Goal: Task Accomplishment & Management: Complete application form

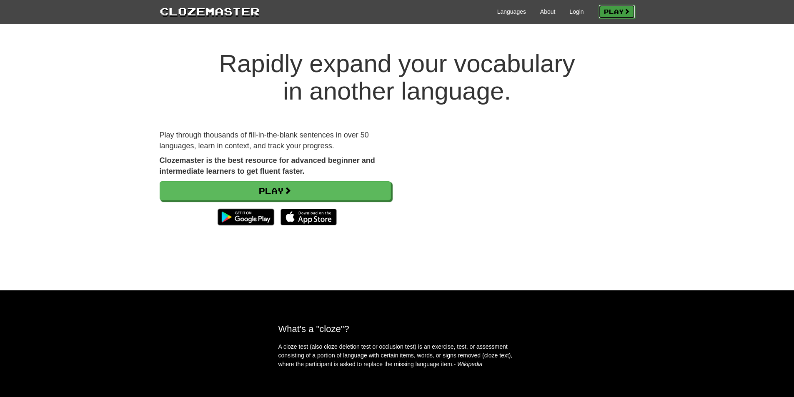
click at [626, 5] on link "Play" at bounding box center [616, 12] width 37 height 14
click at [505, 11] on link "Languages" at bounding box center [511, 12] width 29 height 8
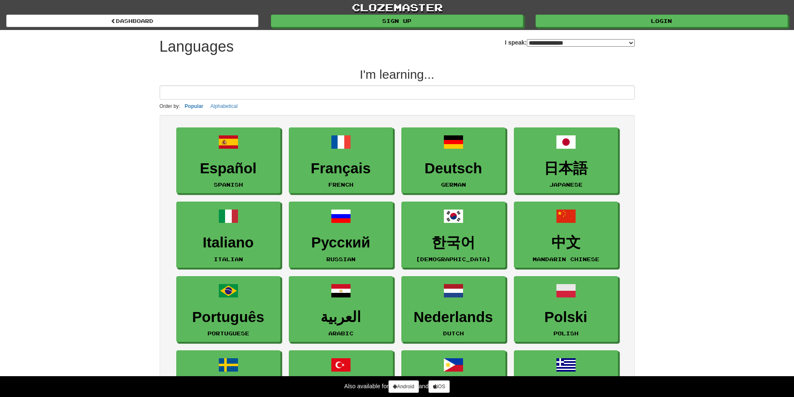
drag, startPoint x: 519, startPoint y: 40, endPoint x: 514, endPoint y: 45, distance: 7.4
click at [527, 40] on select "**********" at bounding box center [581, 43] width 108 height 8
select select "*******"
click at [527, 39] on select "**********" at bounding box center [581, 43] width 108 height 8
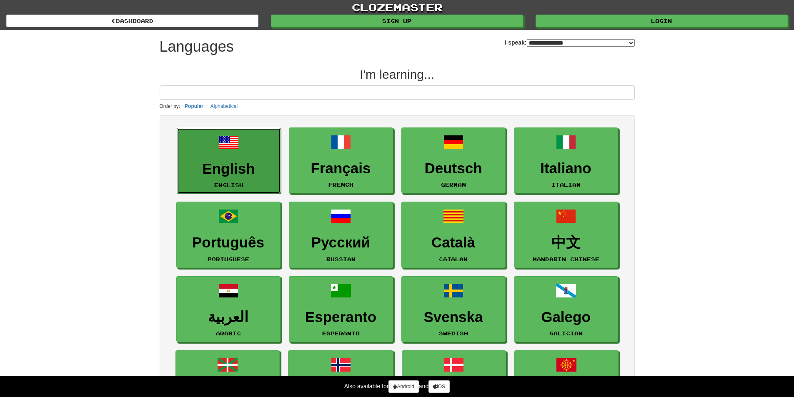
click at [228, 174] on h3 "English" at bounding box center [228, 169] width 95 height 16
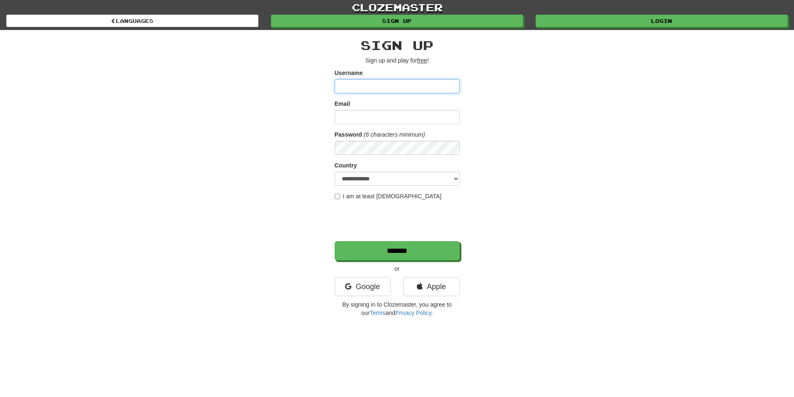
click at [383, 91] on input "Username" at bounding box center [397, 86] width 125 height 14
type input "*"
type input "**********"
click at [374, 109] on div "Email" at bounding box center [397, 112] width 125 height 25
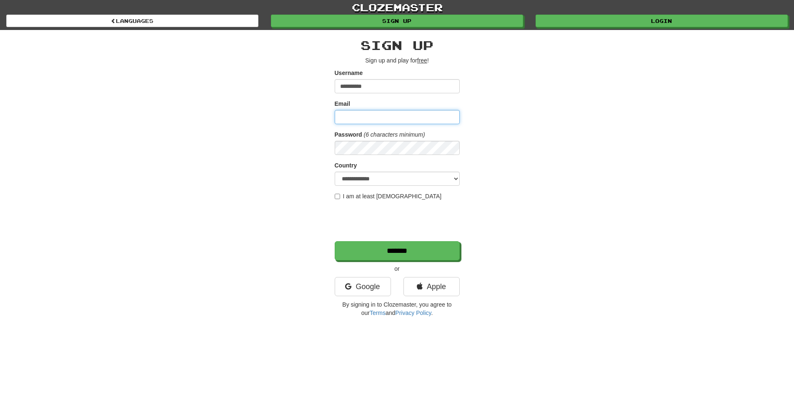
click at [369, 112] on input "Email" at bounding box center [397, 117] width 125 height 14
type input "**********"
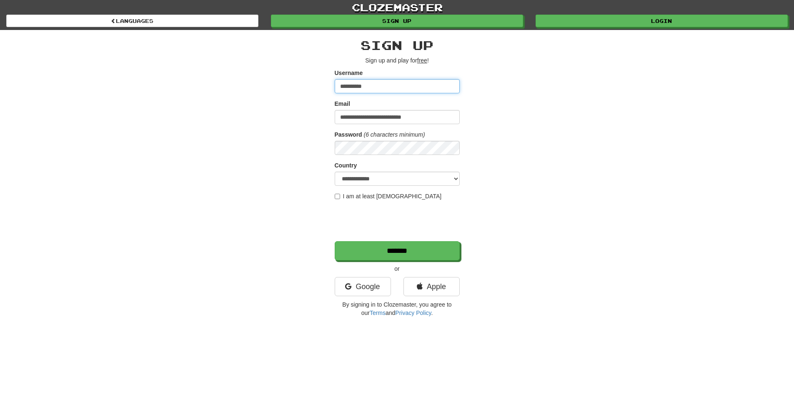
click at [358, 87] on input "**********" at bounding box center [397, 86] width 125 height 14
type input "**********"
click at [375, 176] on select "**********" at bounding box center [397, 179] width 125 height 14
select select "**"
click at [335, 172] on select "**********" at bounding box center [397, 179] width 125 height 14
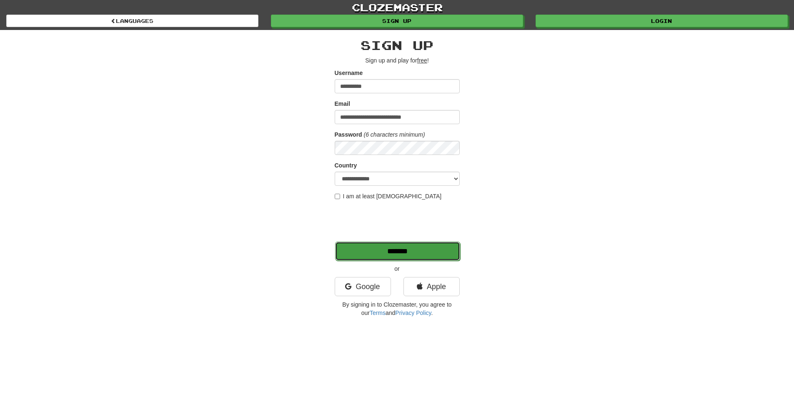
click at [440, 253] on input "*******" at bounding box center [397, 251] width 125 height 19
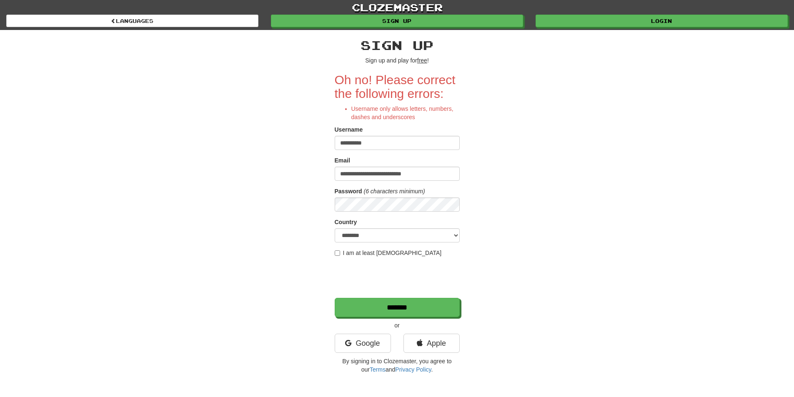
click at [356, 143] on input "**********" at bounding box center [397, 143] width 125 height 14
type input "**********"
click at [412, 300] on input "*******" at bounding box center [397, 307] width 125 height 19
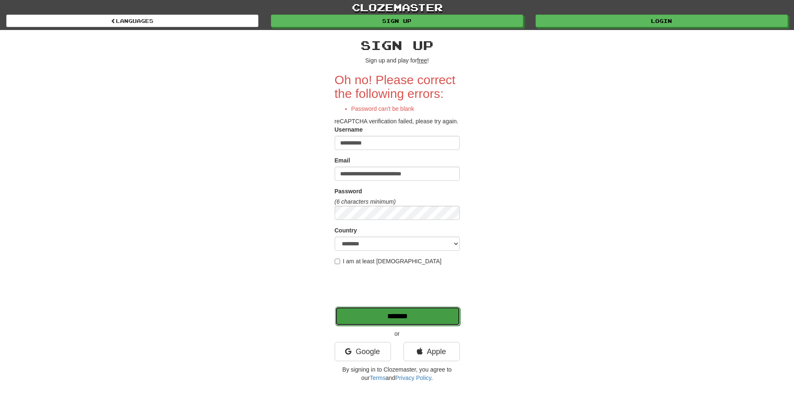
click at [392, 318] on input "*******" at bounding box center [397, 316] width 125 height 19
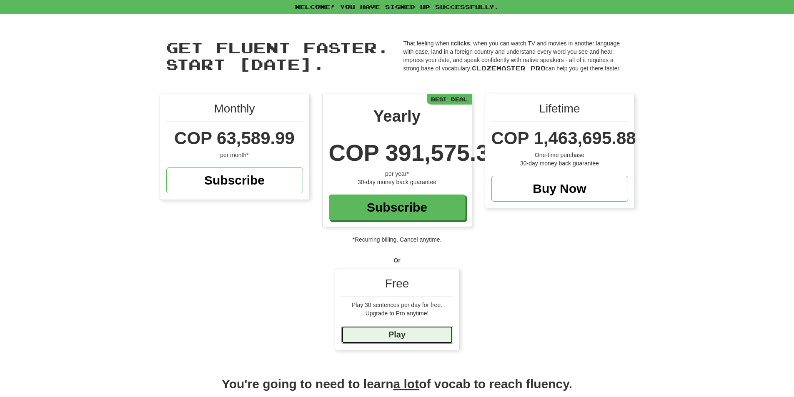
click at [430, 337] on link "Play" at bounding box center [397, 335] width 112 height 18
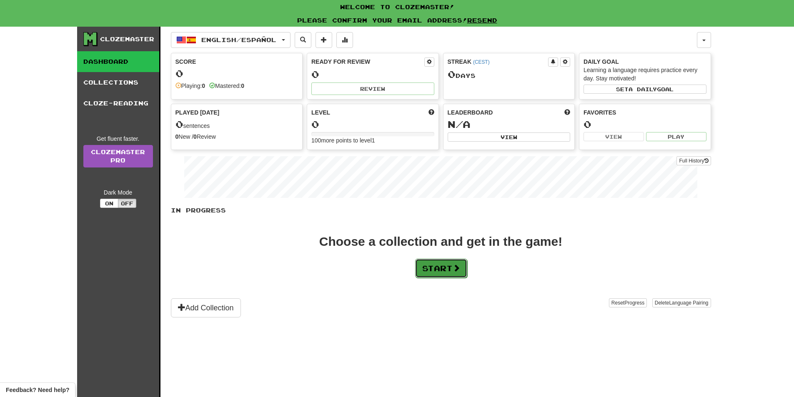
click at [432, 274] on button "Start" at bounding box center [441, 268] width 52 height 19
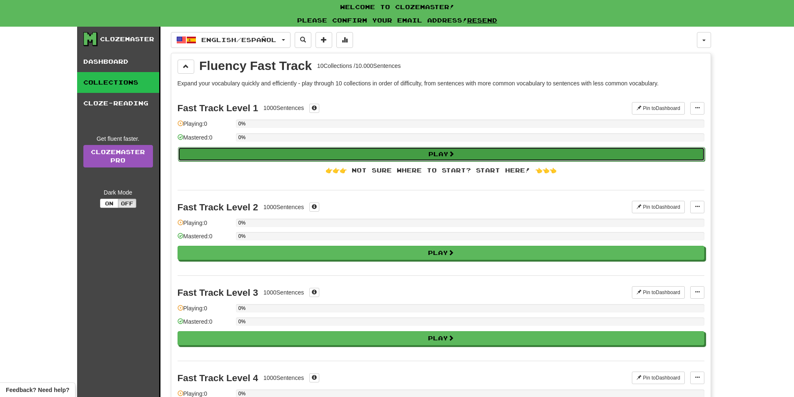
click at [263, 156] on button "Play" at bounding box center [441, 154] width 527 height 14
select select "**"
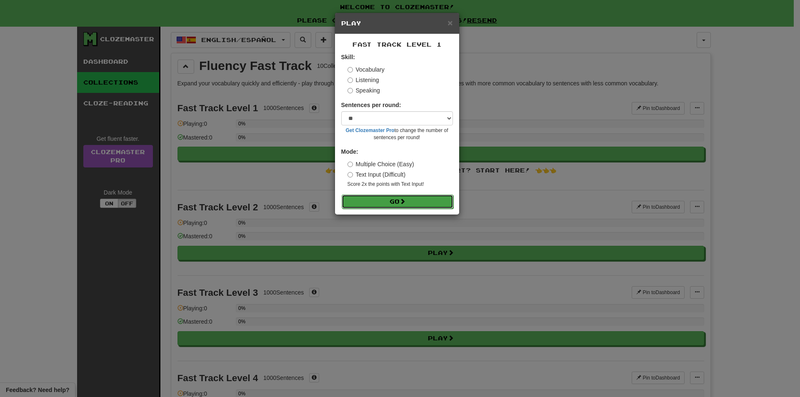
click at [397, 198] on button "Go" at bounding box center [398, 202] width 112 height 14
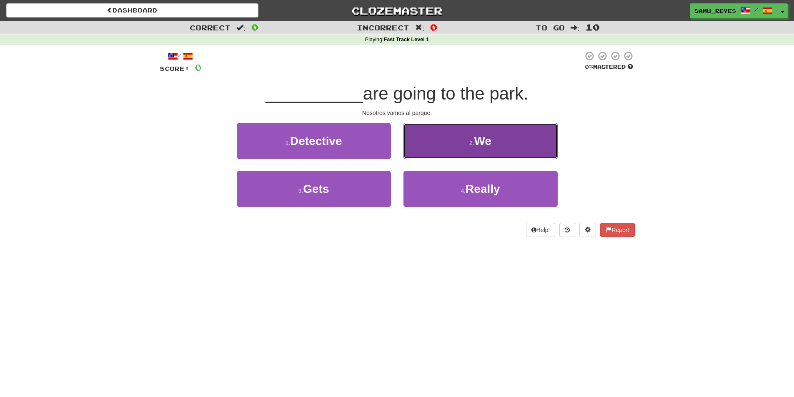
click at [491, 131] on button "2 . We" at bounding box center [480, 141] width 154 height 36
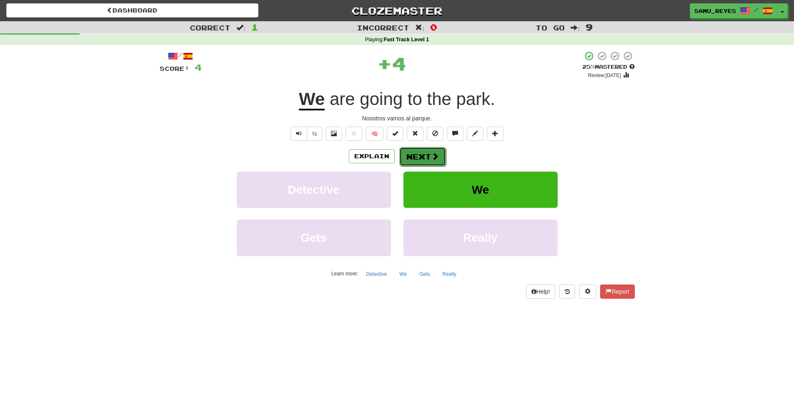
click at [413, 160] on button "Next" at bounding box center [422, 156] width 47 height 19
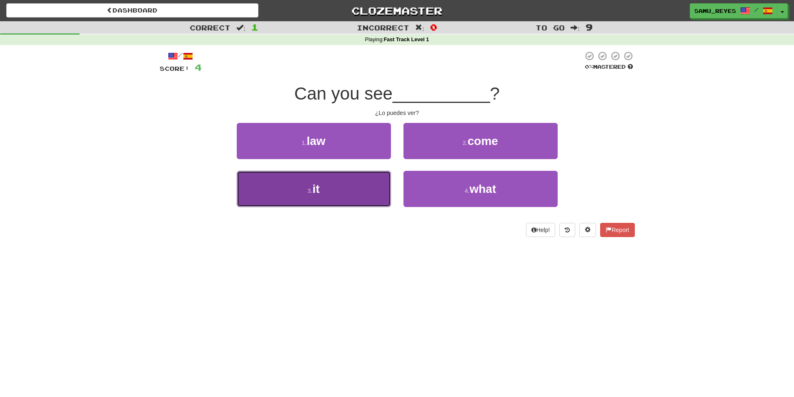
click at [360, 176] on button "3 . it" at bounding box center [314, 189] width 154 height 36
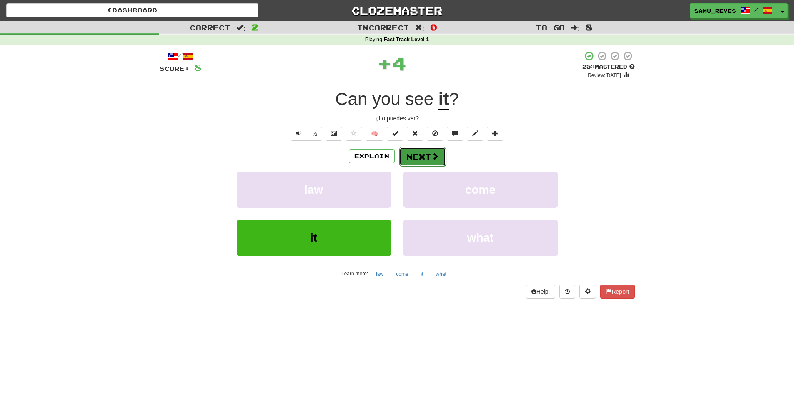
click at [408, 155] on button "Next" at bounding box center [422, 156] width 47 height 19
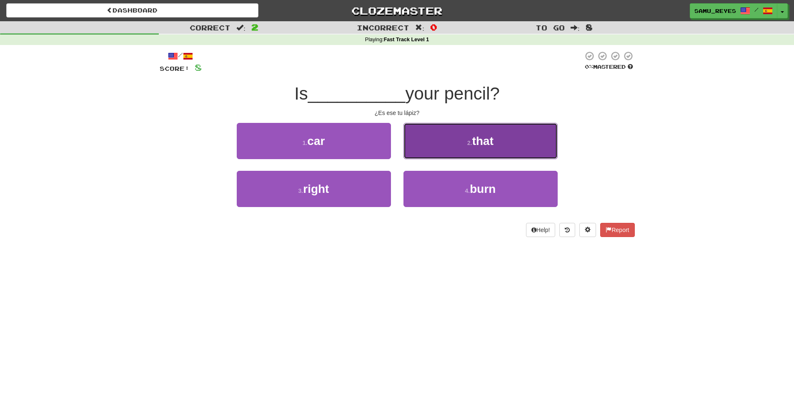
click at [435, 145] on button "2 . that" at bounding box center [480, 141] width 154 height 36
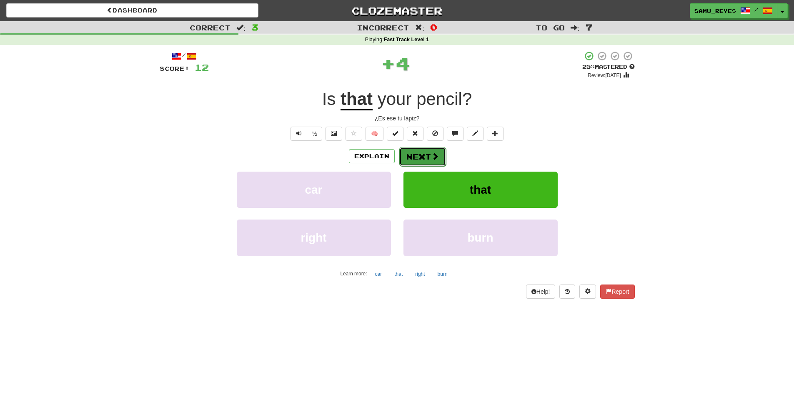
click at [431, 163] on button "Next" at bounding box center [422, 156] width 47 height 19
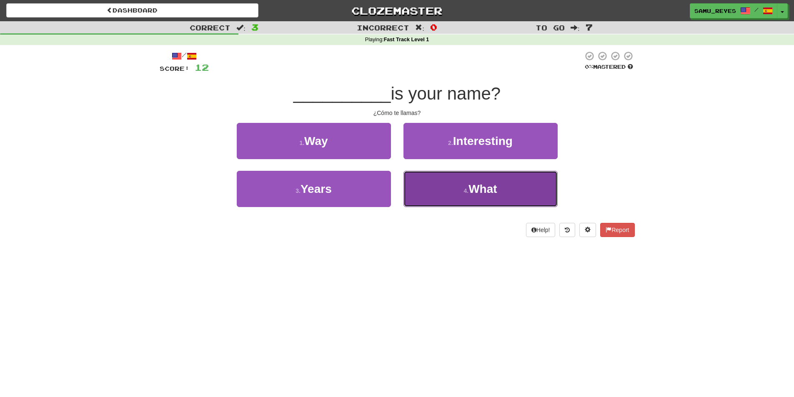
click at [415, 184] on button "4 . What" at bounding box center [480, 189] width 154 height 36
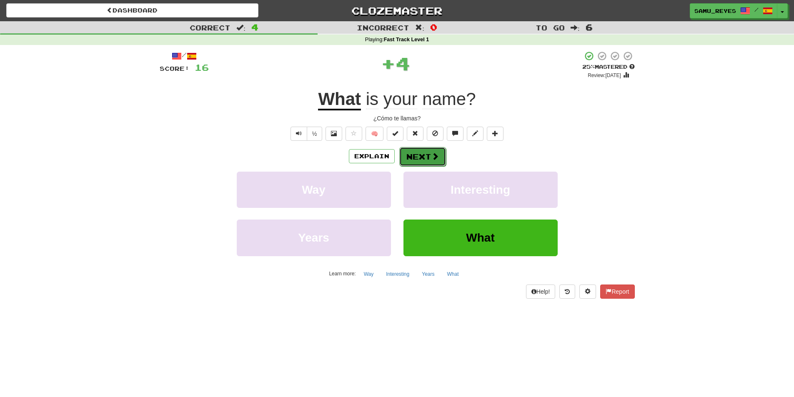
click at [429, 155] on button "Next" at bounding box center [422, 156] width 47 height 19
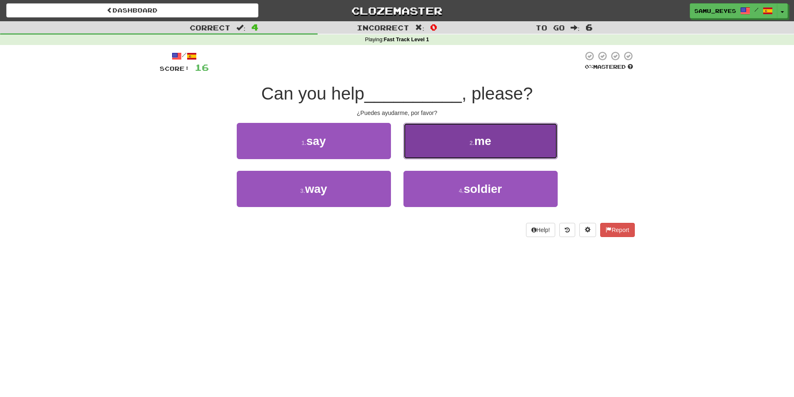
click at [426, 151] on button "2 . me" at bounding box center [480, 141] width 154 height 36
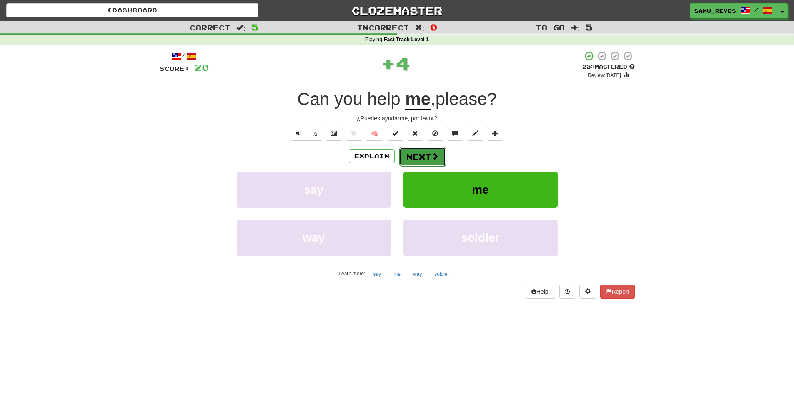
click at [432, 162] on button "Next" at bounding box center [422, 156] width 47 height 19
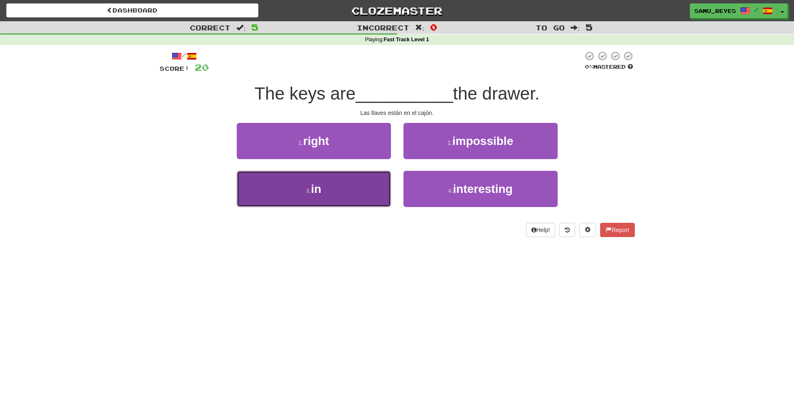
click at [368, 183] on button "3 . in" at bounding box center [314, 189] width 154 height 36
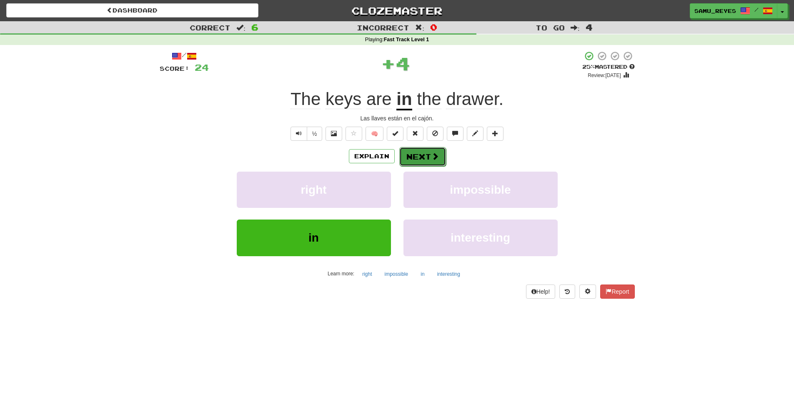
click at [415, 155] on button "Next" at bounding box center [422, 156] width 47 height 19
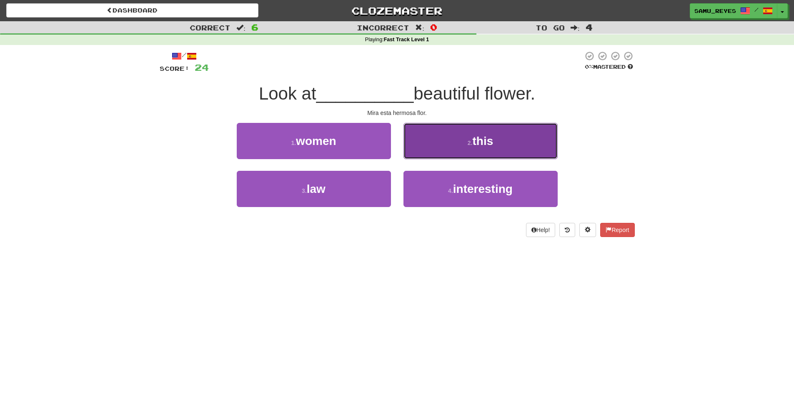
click at [414, 146] on button "2 . this" at bounding box center [480, 141] width 154 height 36
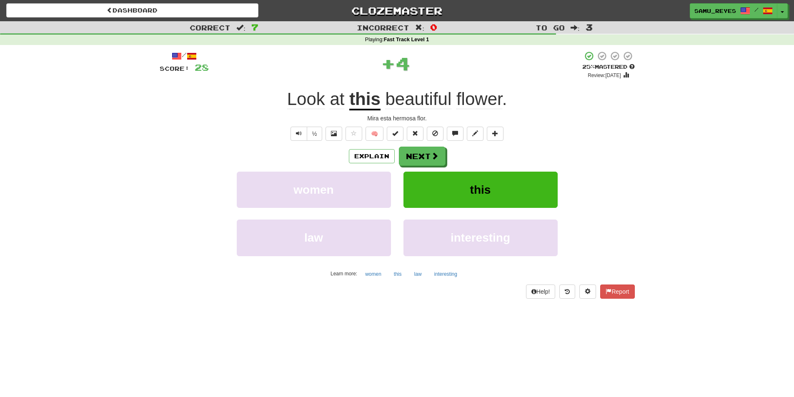
click at [417, 167] on div "Explain Next women this law interesting Learn more: women this law interesting" at bounding box center [397, 214] width 475 height 134
click at [416, 156] on button "Next" at bounding box center [422, 156] width 47 height 19
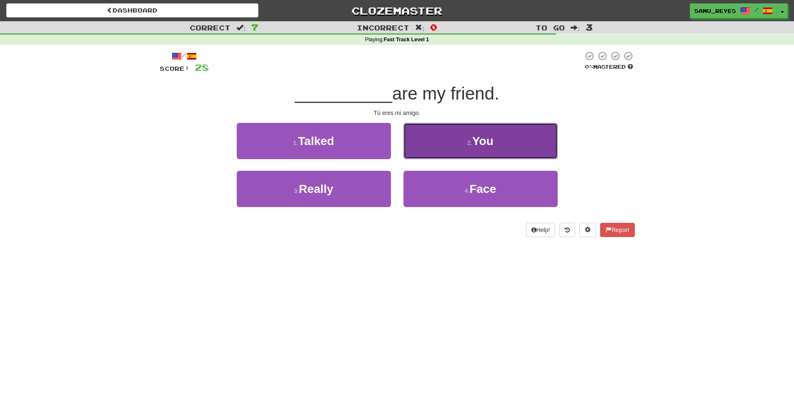
click at [422, 145] on button "2 . You" at bounding box center [480, 141] width 154 height 36
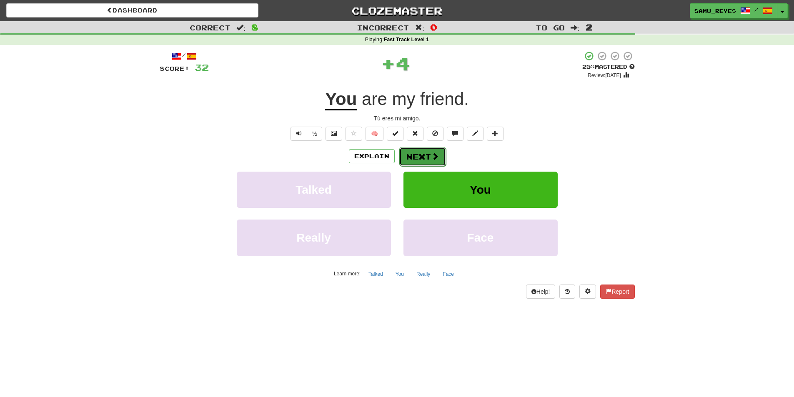
click at [413, 159] on button "Next" at bounding box center [422, 156] width 47 height 19
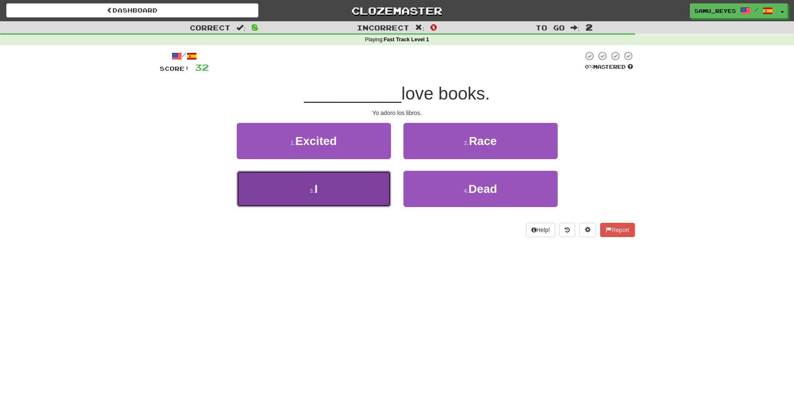
click at [372, 185] on button "3 . I" at bounding box center [314, 189] width 154 height 36
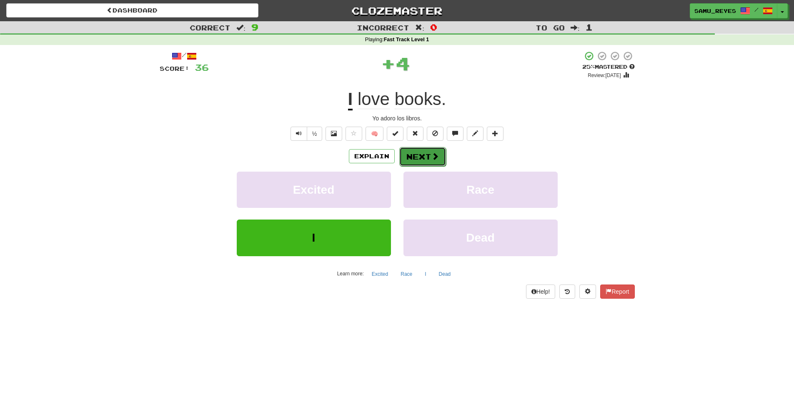
click at [426, 154] on button "Next" at bounding box center [422, 156] width 47 height 19
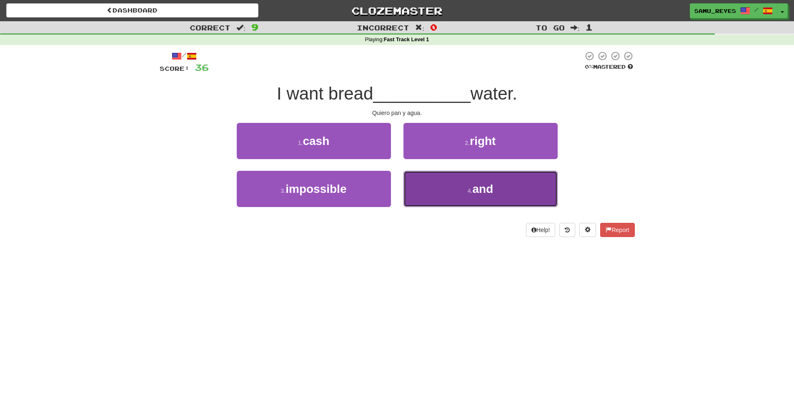
click at [416, 178] on button "4 . and" at bounding box center [480, 189] width 154 height 36
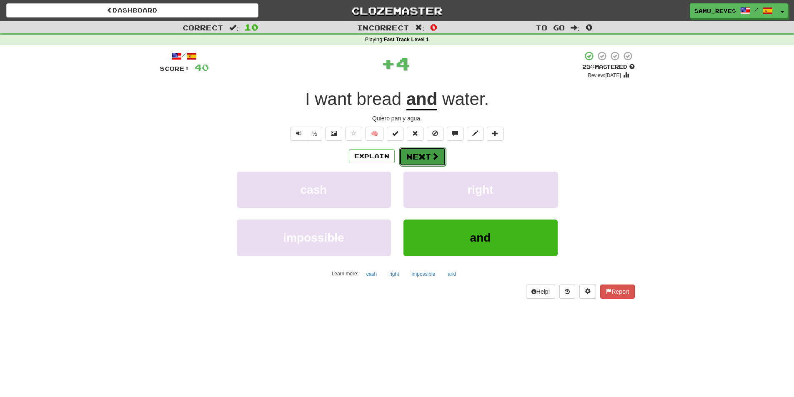
click at [420, 163] on button "Next" at bounding box center [422, 156] width 47 height 19
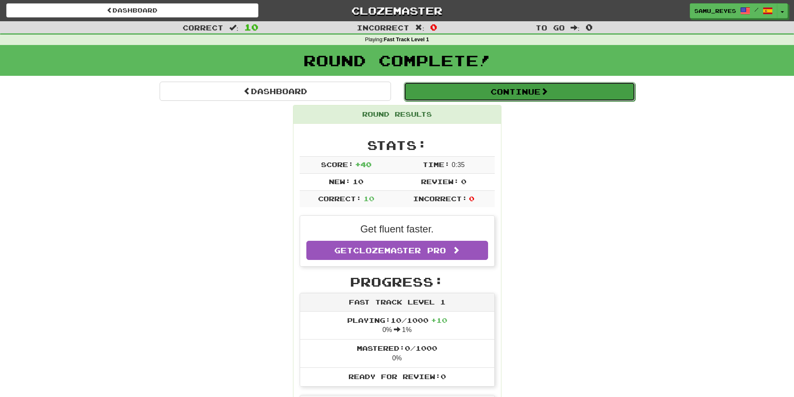
click at [538, 98] on button "Continue" at bounding box center [519, 91] width 231 height 19
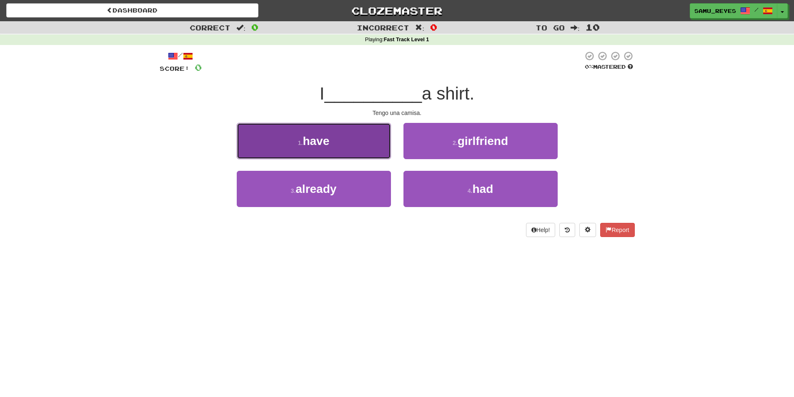
click at [368, 145] on button "1 . have" at bounding box center [314, 141] width 154 height 36
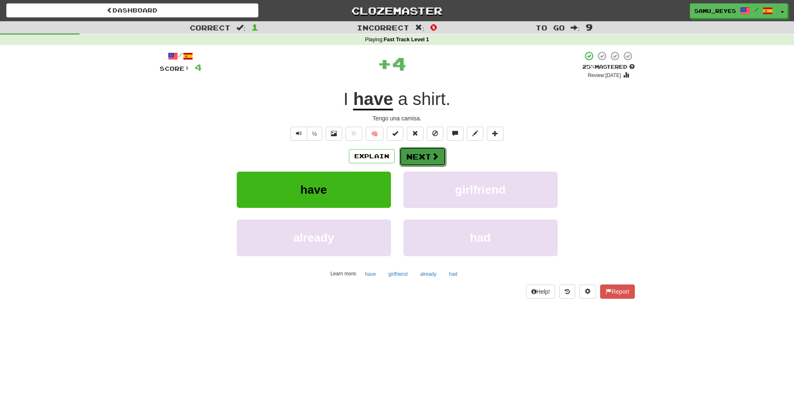
click at [422, 150] on button "Next" at bounding box center [422, 156] width 47 height 19
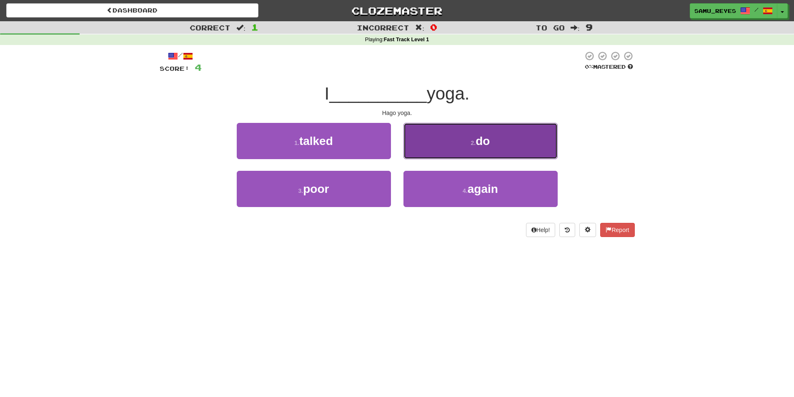
click at [456, 154] on button "2 . do" at bounding box center [480, 141] width 154 height 36
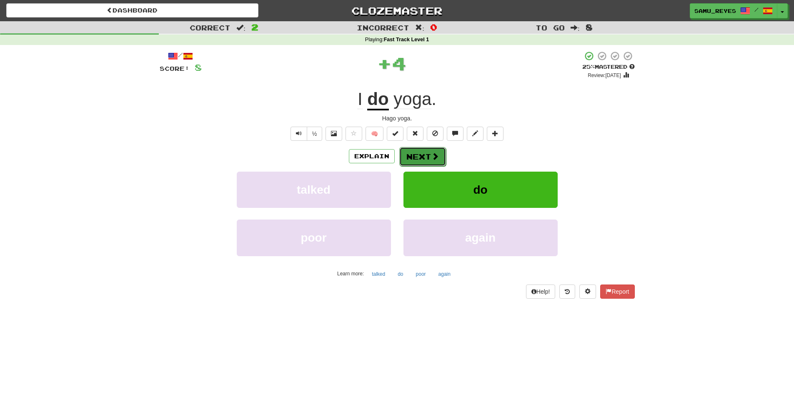
click at [427, 150] on button "Next" at bounding box center [422, 156] width 47 height 19
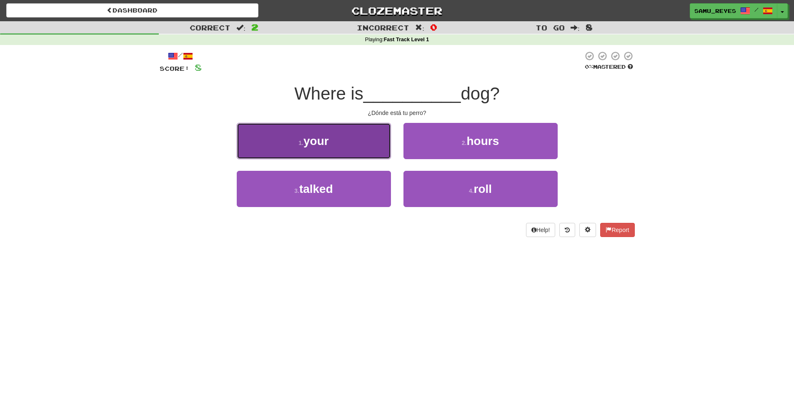
click at [369, 156] on button "1 . your" at bounding box center [314, 141] width 154 height 36
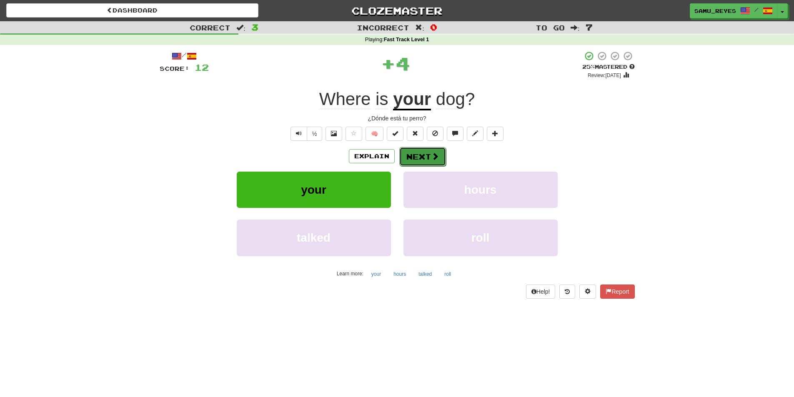
click at [418, 155] on button "Next" at bounding box center [422, 156] width 47 height 19
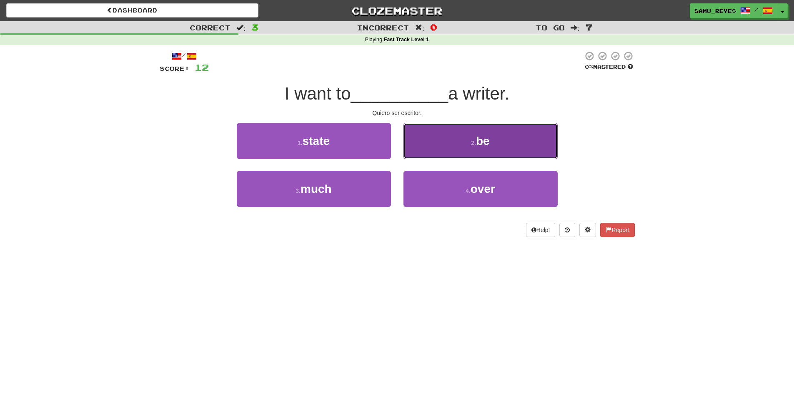
click at [451, 151] on button "2 . be" at bounding box center [480, 141] width 154 height 36
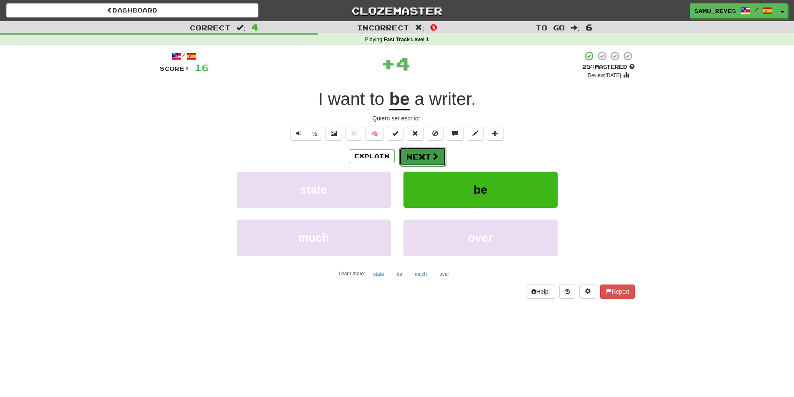
click at [421, 160] on button "Next" at bounding box center [422, 156] width 47 height 19
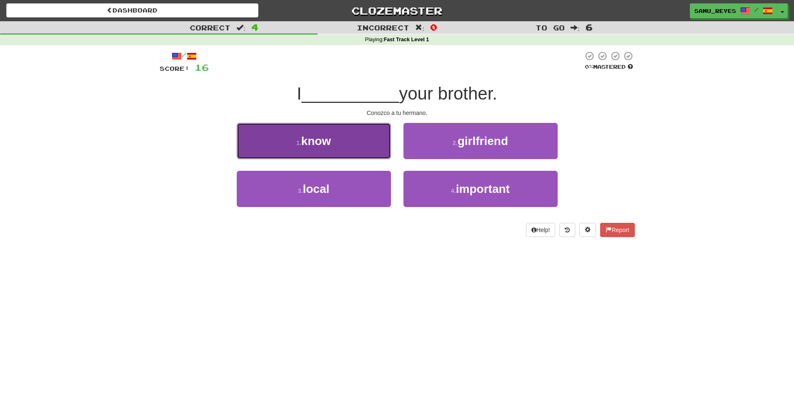
click at [387, 157] on button "1 . know" at bounding box center [314, 141] width 154 height 36
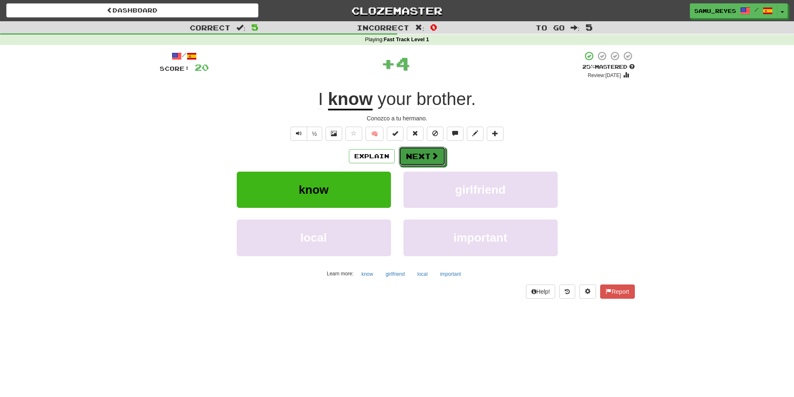
click at [423, 159] on button "Next" at bounding box center [422, 156] width 47 height 19
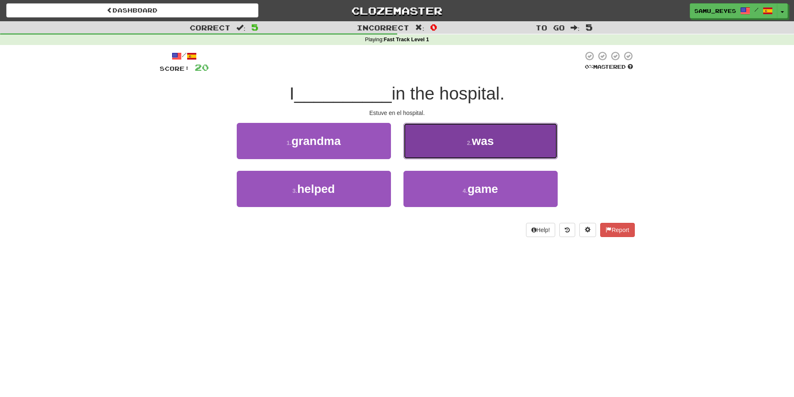
click at [432, 153] on button "2 . was" at bounding box center [480, 141] width 154 height 36
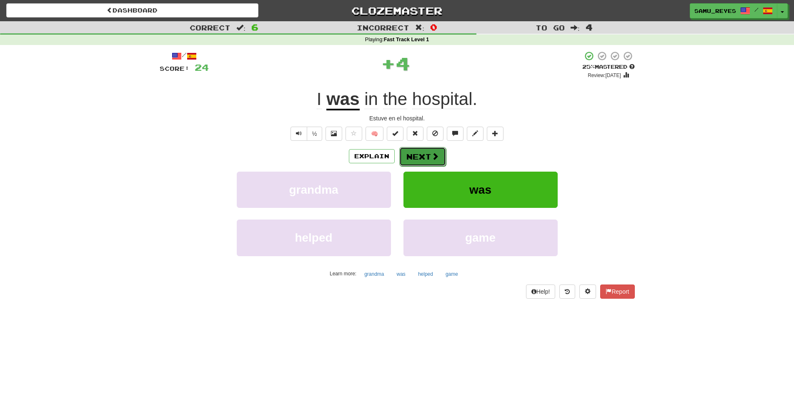
click at [425, 161] on button "Next" at bounding box center [422, 156] width 47 height 19
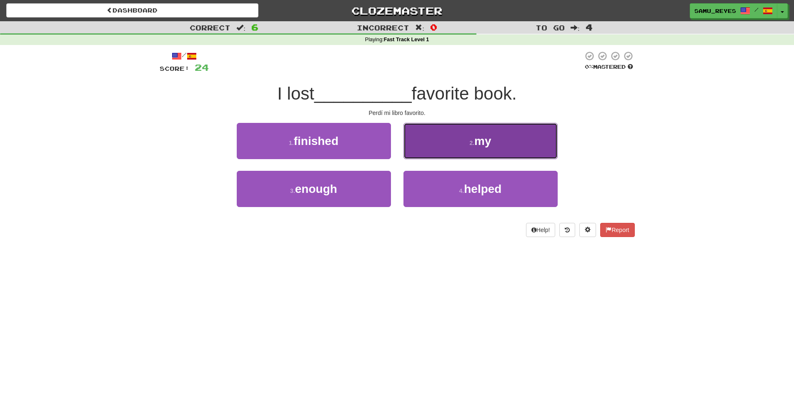
click at [423, 144] on button "2 . my" at bounding box center [480, 141] width 154 height 36
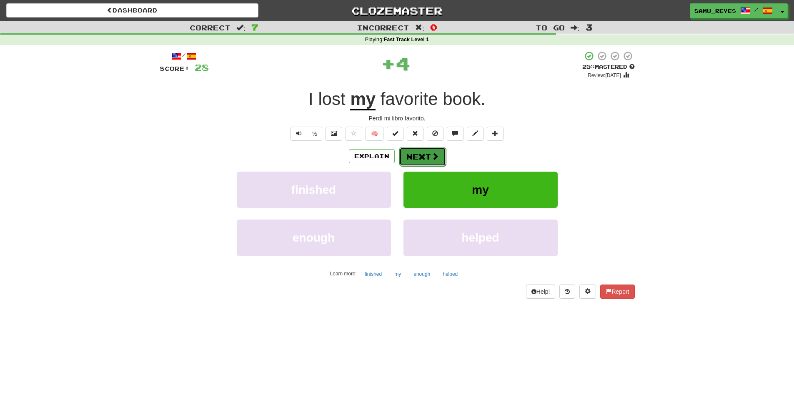
click at [421, 150] on button "Next" at bounding box center [422, 156] width 47 height 19
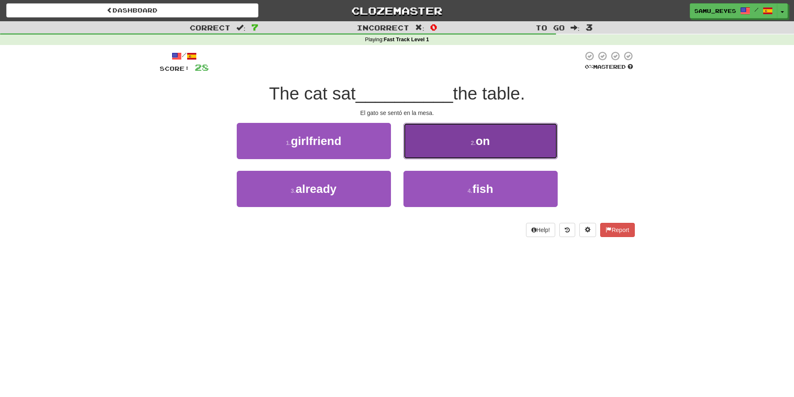
click at [478, 144] on span "on" at bounding box center [482, 141] width 14 height 13
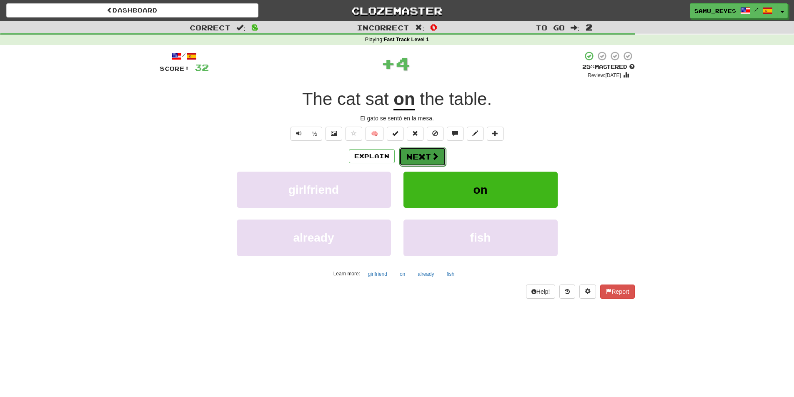
click at [435, 151] on button "Next" at bounding box center [422, 156] width 47 height 19
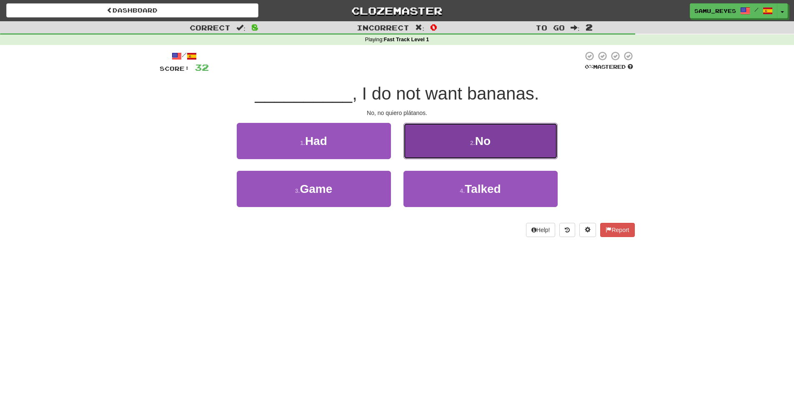
click at [414, 151] on button "2 . No" at bounding box center [480, 141] width 154 height 36
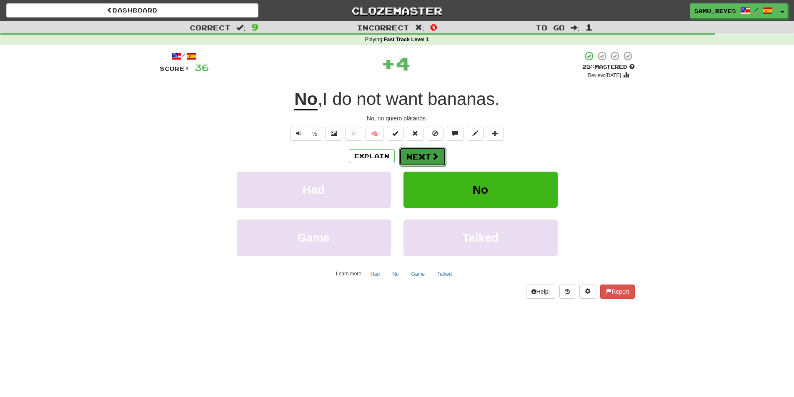
click at [411, 160] on button "Next" at bounding box center [422, 156] width 47 height 19
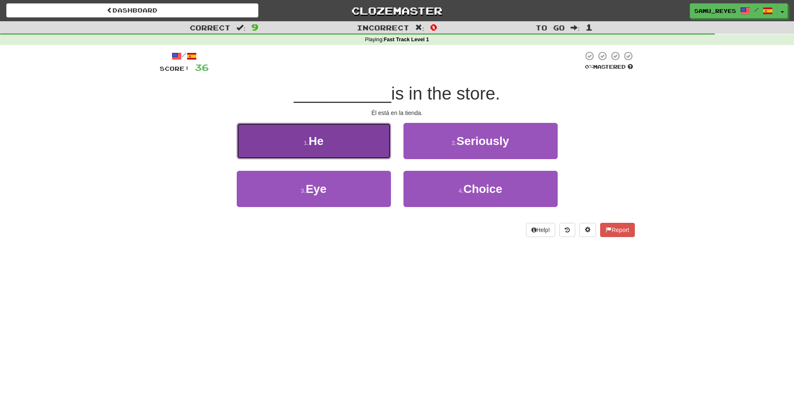
click at [303, 154] on button "1 . He" at bounding box center [314, 141] width 154 height 36
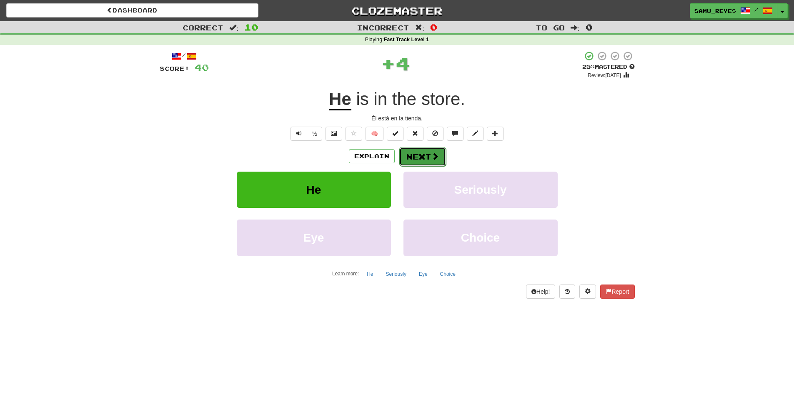
click at [409, 151] on button "Next" at bounding box center [422, 156] width 47 height 19
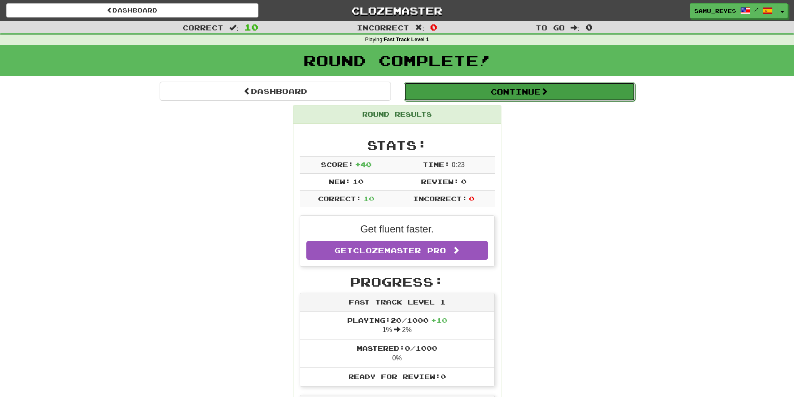
click at [483, 91] on button "Continue" at bounding box center [519, 91] width 231 height 19
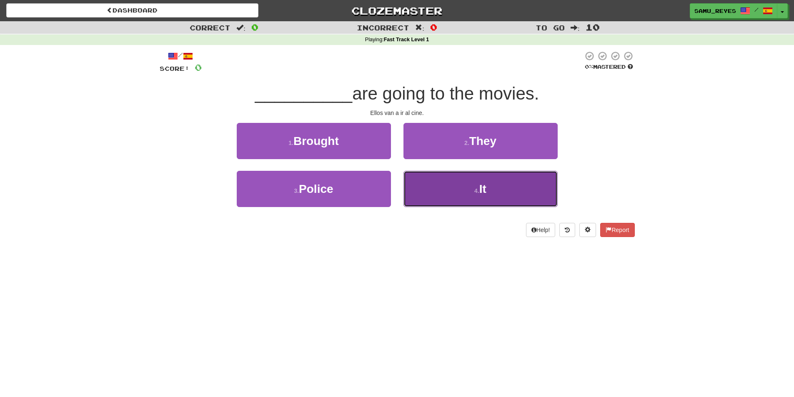
click at [445, 188] on button "4 . It" at bounding box center [480, 189] width 154 height 36
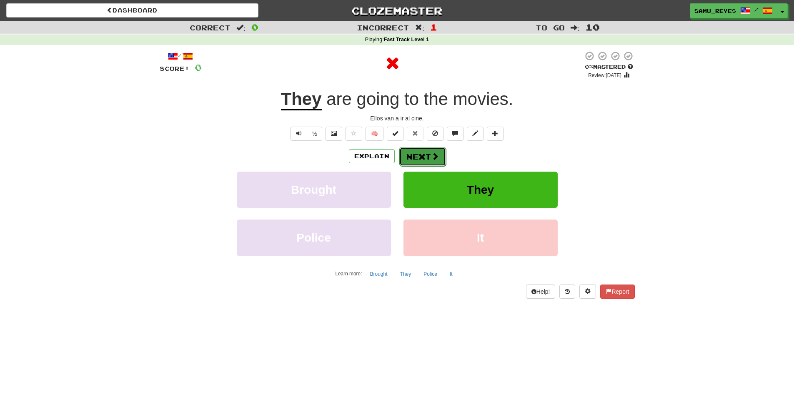
click at [412, 155] on button "Next" at bounding box center [422, 156] width 47 height 19
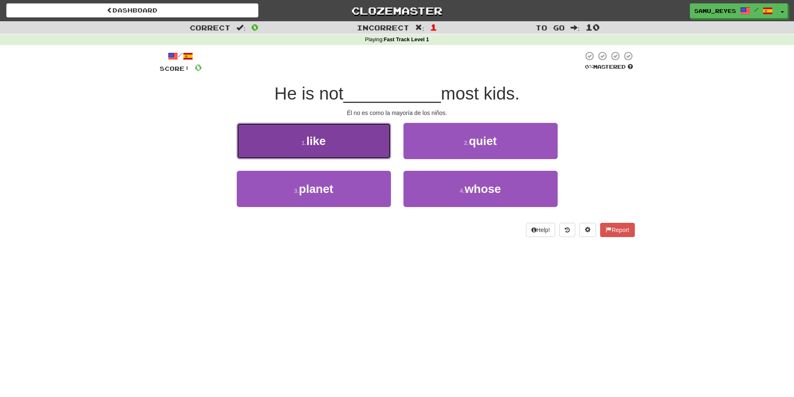
click at [385, 153] on button "1 . like" at bounding box center [314, 141] width 154 height 36
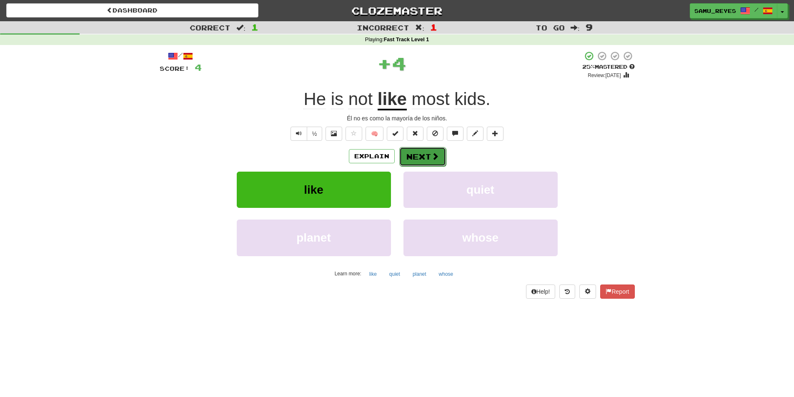
click at [415, 153] on button "Next" at bounding box center [422, 156] width 47 height 19
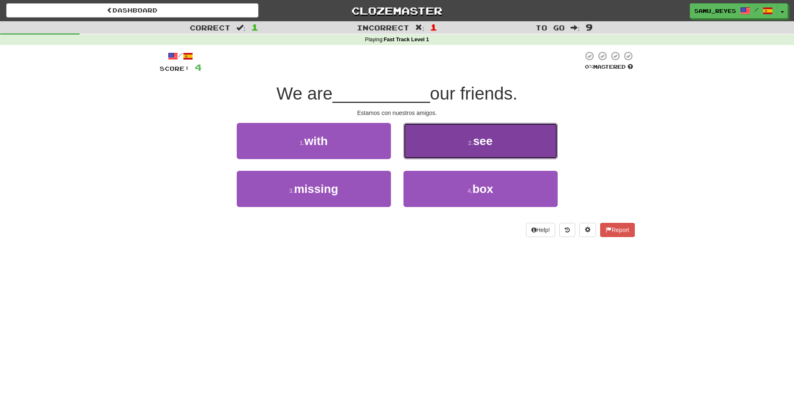
click at [434, 154] on button "2 . see" at bounding box center [480, 141] width 154 height 36
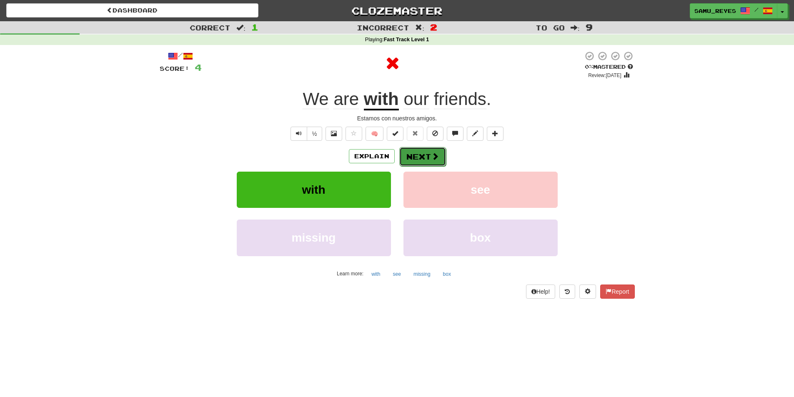
click at [424, 156] on button "Next" at bounding box center [422, 156] width 47 height 19
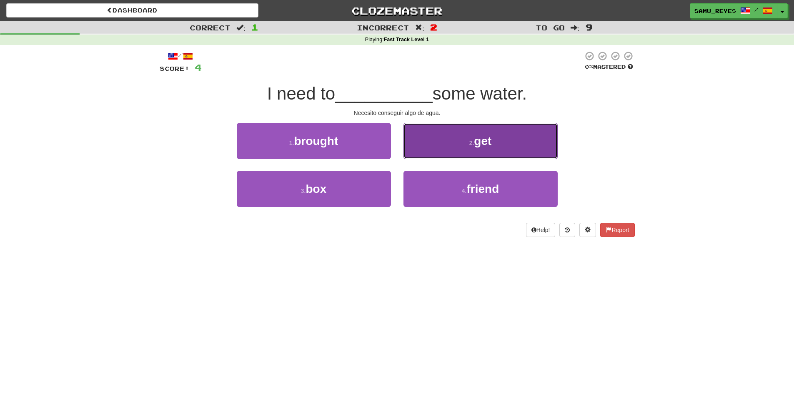
click at [461, 157] on button "2 . get" at bounding box center [480, 141] width 154 height 36
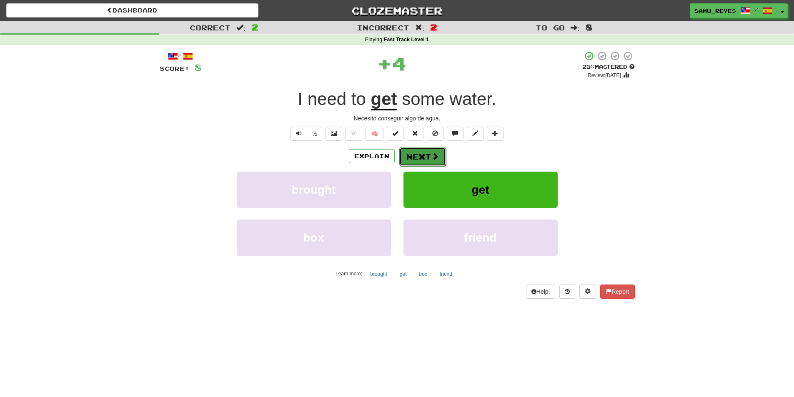
click at [435, 153] on span at bounding box center [435, 157] width 8 height 8
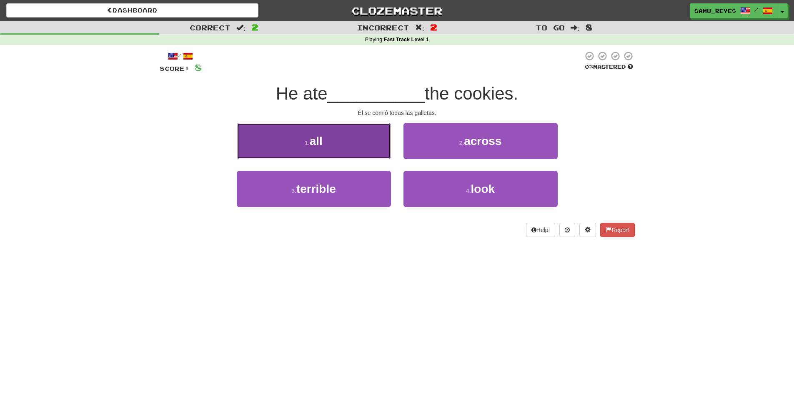
click at [378, 145] on button "1 . all" at bounding box center [314, 141] width 154 height 36
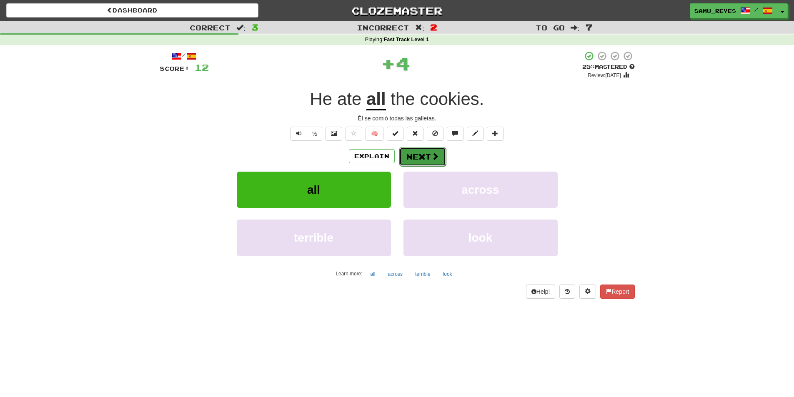
click at [405, 158] on button "Next" at bounding box center [422, 156] width 47 height 19
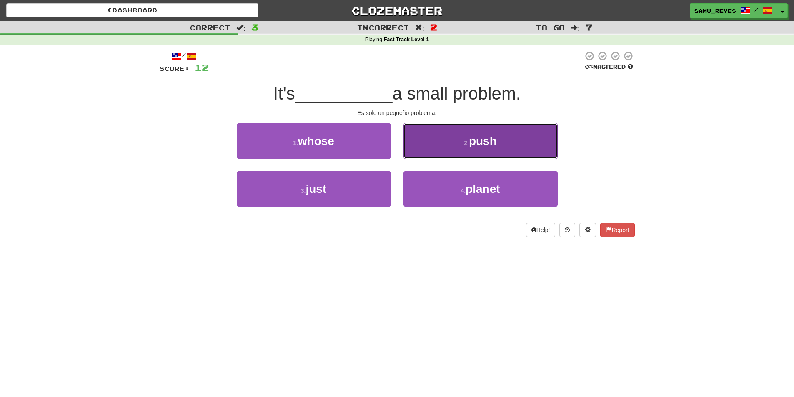
click at [455, 150] on button "2 . push" at bounding box center [480, 141] width 154 height 36
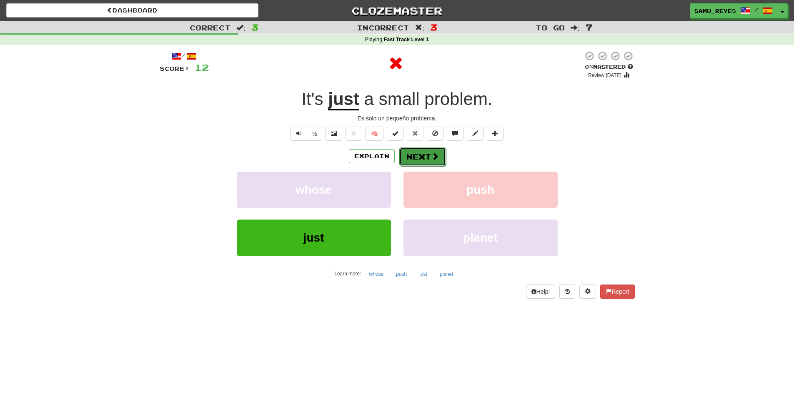
click at [415, 155] on button "Next" at bounding box center [422, 156] width 47 height 19
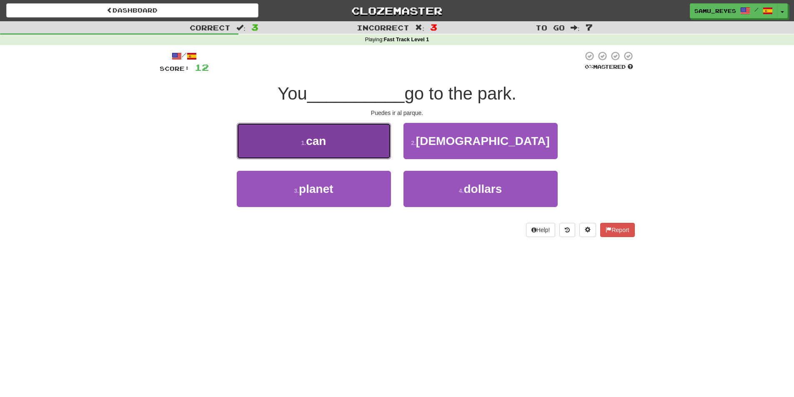
click at [373, 151] on button "1 . can" at bounding box center [314, 141] width 154 height 36
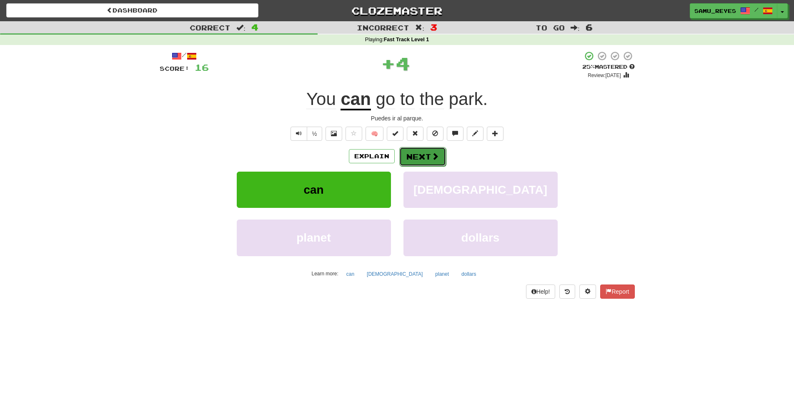
click at [430, 153] on button "Next" at bounding box center [422, 156] width 47 height 19
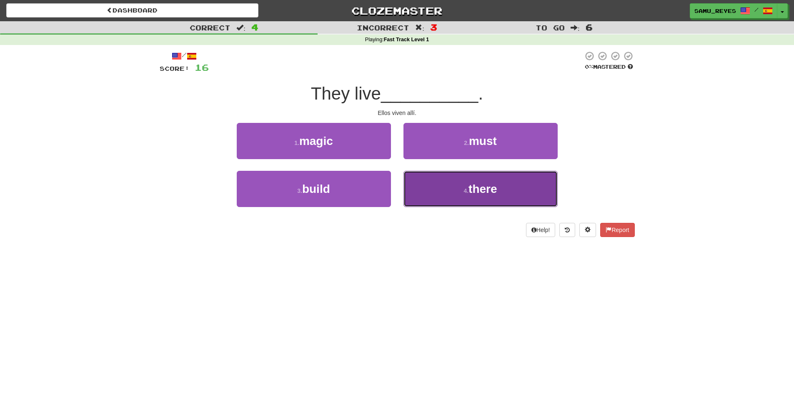
click at [420, 182] on button "4 . there" at bounding box center [480, 189] width 154 height 36
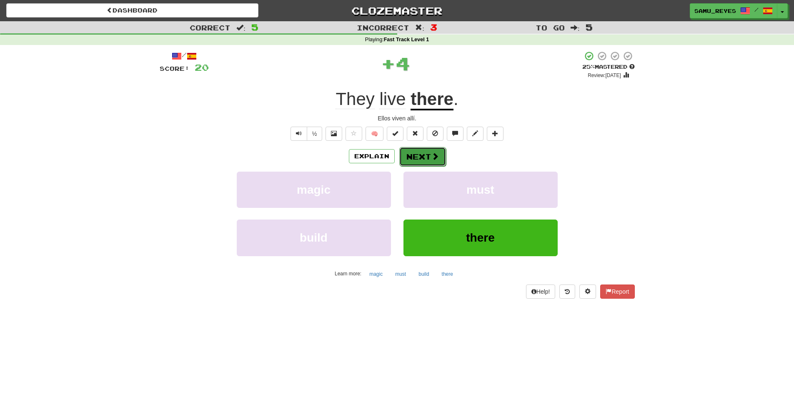
click at [419, 159] on button "Next" at bounding box center [422, 156] width 47 height 19
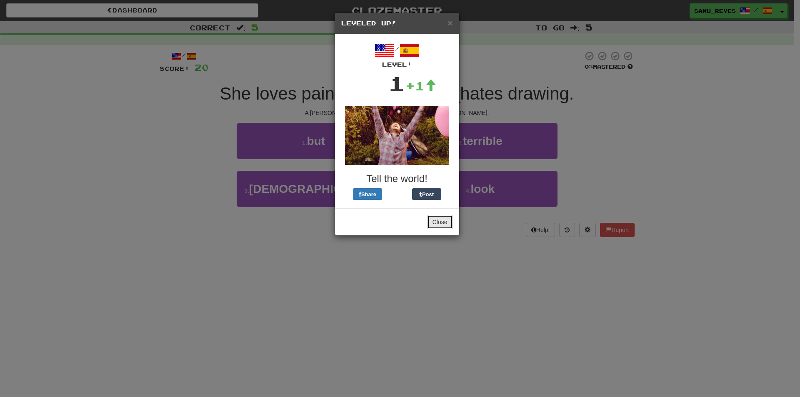
click at [437, 223] on button "Close" at bounding box center [440, 222] width 26 height 14
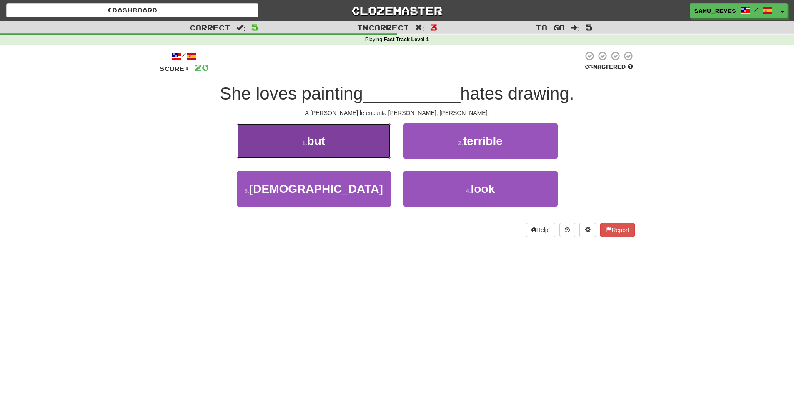
click at [368, 147] on button "1 . but" at bounding box center [314, 141] width 154 height 36
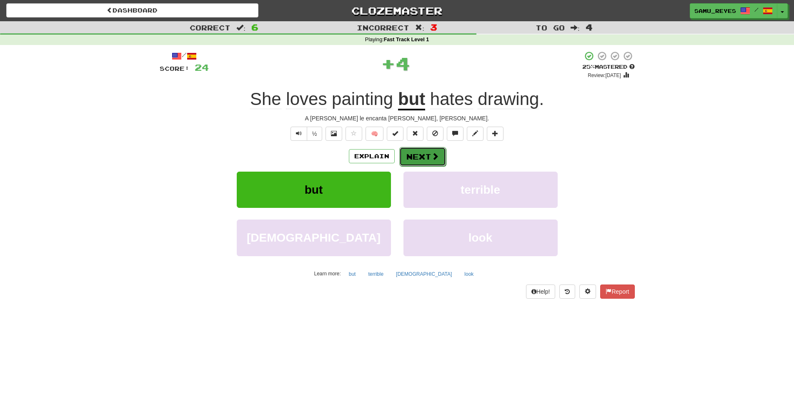
click at [403, 160] on button "Next" at bounding box center [422, 156] width 47 height 19
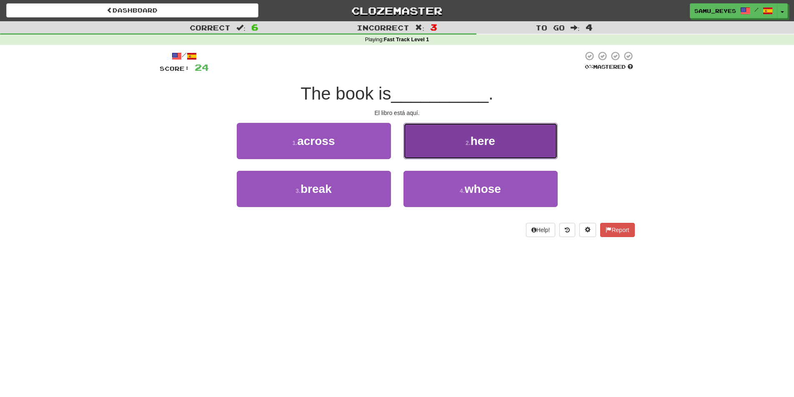
click at [414, 152] on button "2 . here" at bounding box center [480, 141] width 154 height 36
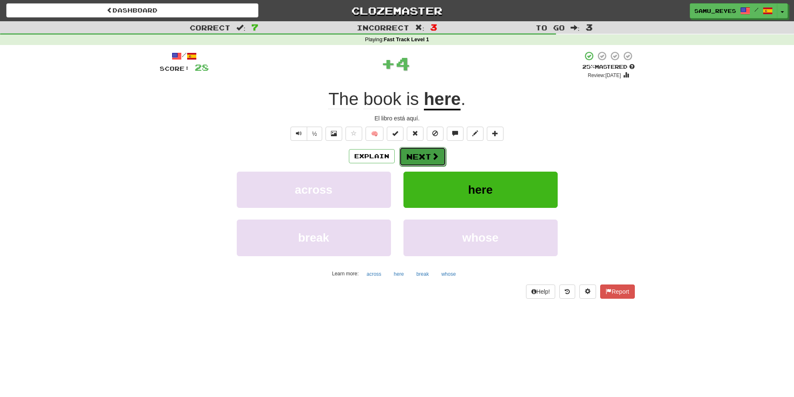
click at [415, 159] on button "Next" at bounding box center [422, 156] width 47 height 19
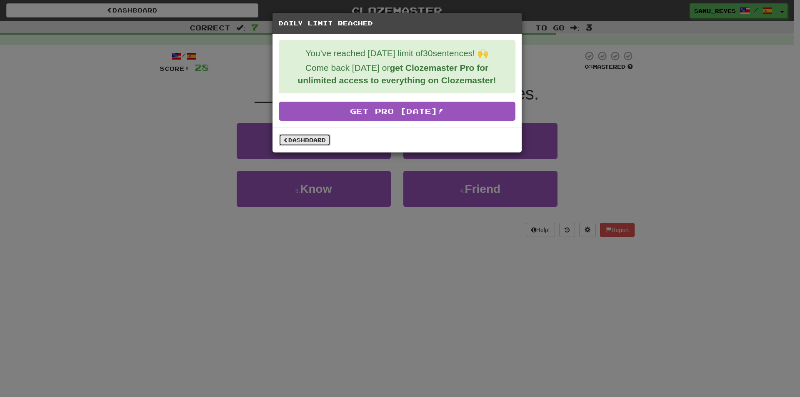
click at [298, 142] on link "Dashboard" at bounding box center [305, 140] width 52 height 13
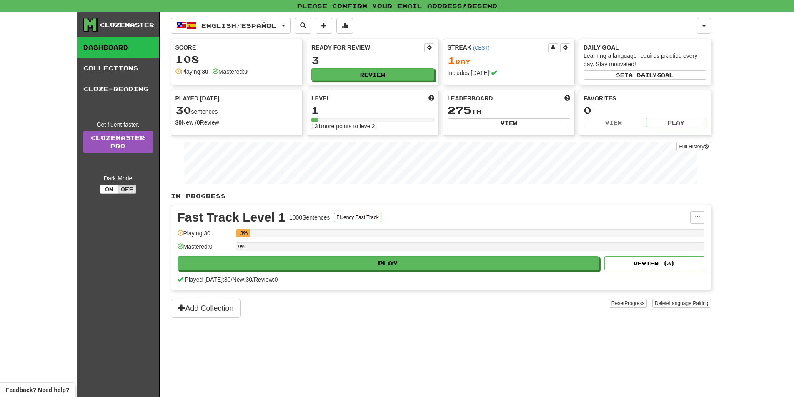
drag, startPoint x: 196, startPoint y: 57, endPoint x: 187, endPoint y: 60, distance: 10.3
drag, startPoint x: 187, startPoint y: 60, endPoint x: 208, endPoint y: 55, distance: 21.8
click at [208, 55] on div "108" at bounding box center [236, 59] width 123 height 10
drag, startPoint x: 204, startPoint y: 58, endPoint x: 189, endPoint y: 63, distance: 15.8
click at [189, 63] on div "108" at bounding box center [236, 59] width 123 height 10
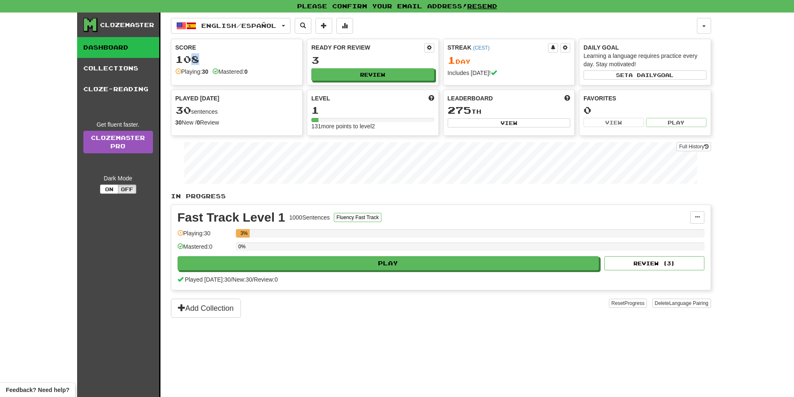
click at [188, 63] on div "108" at bounding box center [236, 59] width 123 height 10
click at [200, 60] on div "108" at bounding box center [236, 59] width 123 height 10
drag, startPoint x: 200, startPoint y: 60, endPoint x: 188, endPoint y: 60, distance: 11.3
click at [188, 60] on div "108" at bounding box center [236, 59] width 123 height 10
click at [764, 120] on div "Clozemaster Dashboard Collections Cloze-Reading Get fluent faster. Clozemaster …" at bounding box center [397, 205] width 794 height 385
